Goal: Task Accomplishment & Management: Use online tool/utility

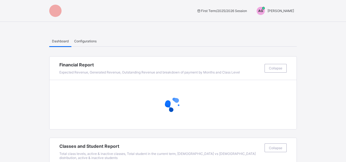
click at [285, 12] on span "[PERSON_NAME]" at bounding box center [280, 11] width 27 height 4
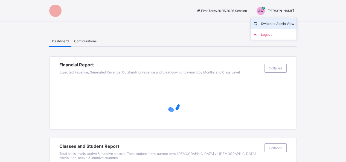
click at [270, 24] on span "Switch to Admin View" at bounding box center [274, 23] width 42 height 6
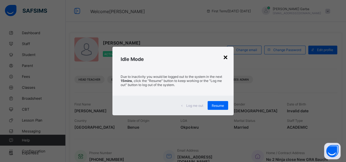
click at [224, 56] on div "×" at bounding box center [225, 56] width 5 height 9
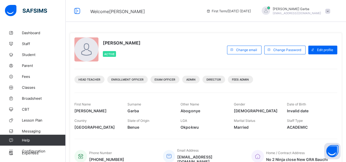
click at [224, 56] on div "[PERSON_NAME] Garba Active" at bounding box center [149, 49] width 150 height 25
click at [24, 56] on span "Student" at bounding box center [44, 54] width 44 height 4
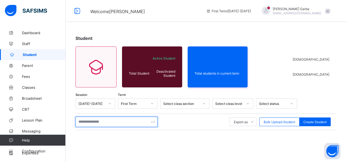
click at [91, 124] on input "text" at bounding box center [116, 122] width 82 height 10
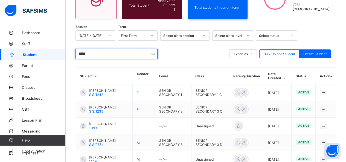
scroll to position [68, 0]
type input "*"
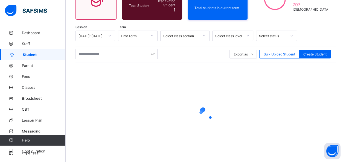
click at [189, 51] on div "Export as Pdf Report Excel Report Excel Report (LMS) Bulk Upload Student Create…" at bounding box center [205, 54] width 261 height 10
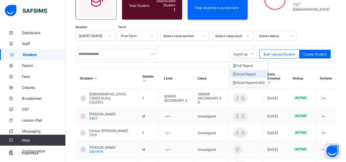
click at [248, 77] on li "Excel Report" at bounding box center [248, 74] width 37 height 8
click at [245, 53] on span "Export as" at bounding box center [241, 54] width 14 height 4
click at [246, 71] on li "Excel Report" at bounding box center [248, 74] width 37 height 8
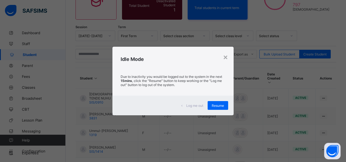
click at [223, 106] on span "Resume" at bounding box center [218, 106] width 12 height 4
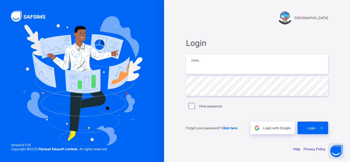
type input "**********"
